Goal: Transaction & Acquisition: Purchase product/service

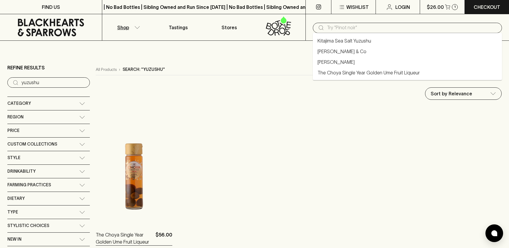
click at [328, 28] on input "text" at bounding box center [412, 27] width 170 height 9
type input "pinot noir"
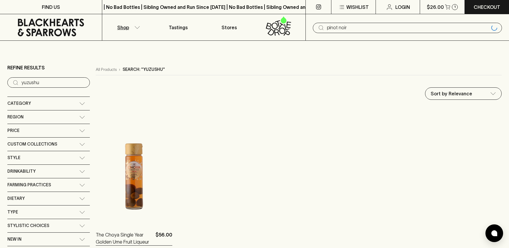
type input "pinot noir"
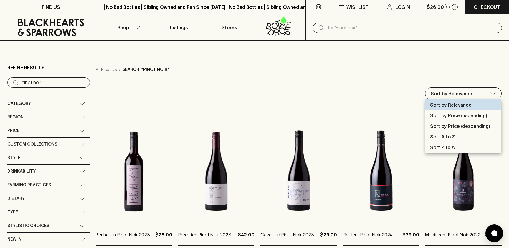
click at [448, 116] on p "Sort by Price (ascending)" at bounding box center [458, 115] width 57 height 7
type input "price:asc"
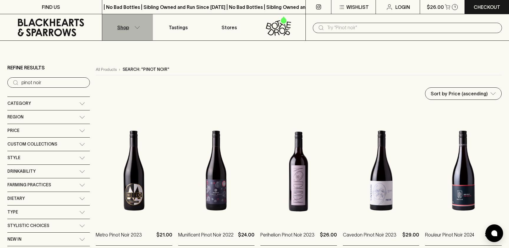
click at [139, 30] on button "Shop" at bounding box center [127, 27] width 51 height 26
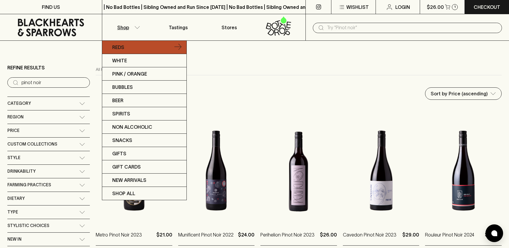
click at [122, 49] on p "Reds" at bounding box center [118, 47] width 12 height 7
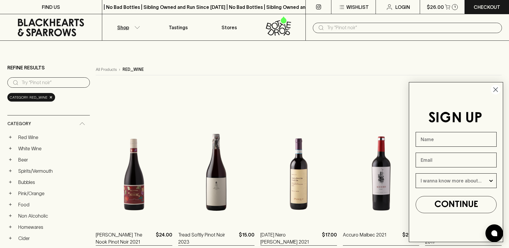
click at [493, 89] on circle "Close dialog" at bounding box center [496, 90] width 10 height 10
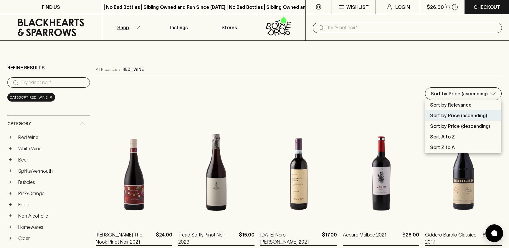
click at [459, 117] on p "Sort by Price (ascending)" at bounding box center [458, 115] width 57 height 7
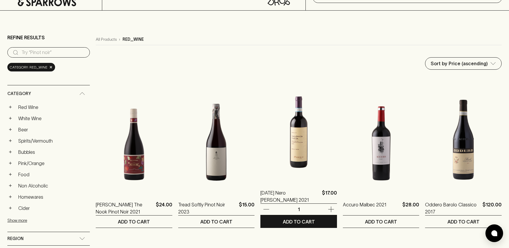
scroll to position [26, 0]
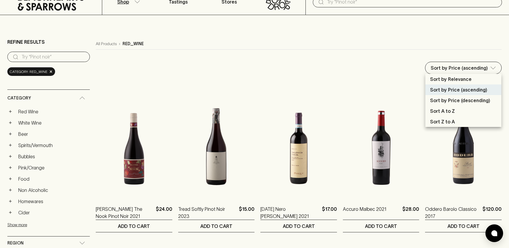
click at [443, 98] on p "Sort by Price (descending)" at bounding box center [460, 100] width 60 height 7
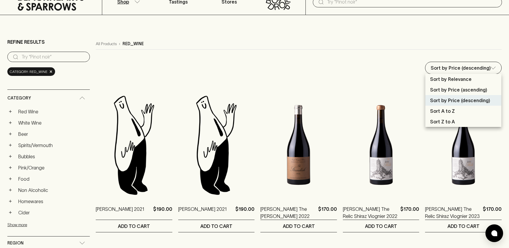
click at [448, 92] on p "Sort by Price (ascending)" at bounding box center [458, 89] width 57 height 7
type input "price:asc"
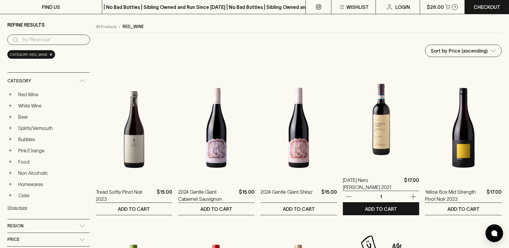
scroll to position [44, 0]
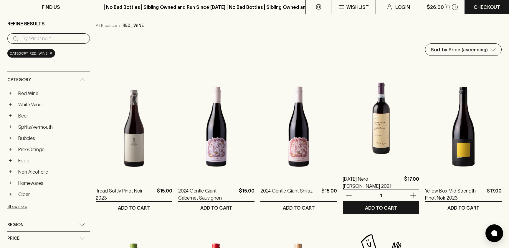
click at [381, 149] on img at bounding box center [381, 114] width 77 height 103
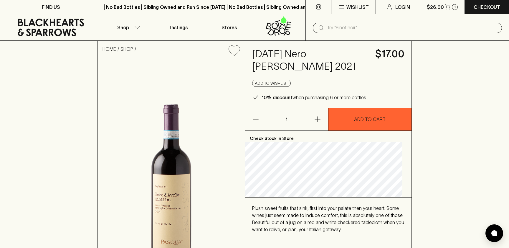
click at [364, 27] on input "text" at bounding box center [412, 27] width 170 height 9
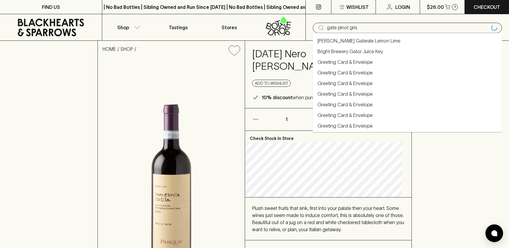
type input "gate pinot gris"
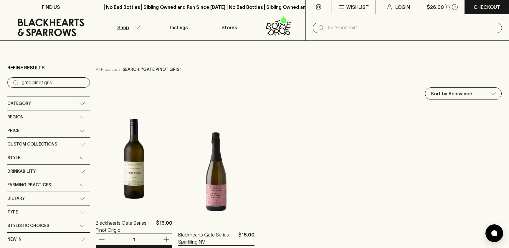
click at [145, 161] on img at bounding box center [134, 158] width 77 height 103
